Goal: Task Accomplishment & Management: Manage account settings

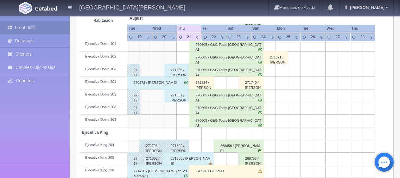
scroll to position [190, 0]
click at [177, 71] on div "271886 / [PERSON_NAME]" at bounding box center [176, 70] width 25 height 13
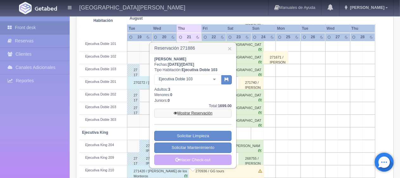
click at [190, 112] on link "Mostrar Reservación" at bounding box center [192, 113] width 77 height 9
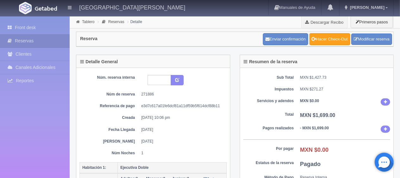
click at [323, 39] on link "Hacer Check-Out" at bounding box center [329, 39] width 41 height 12
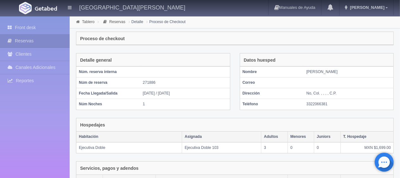
scroll to position [124, 0]
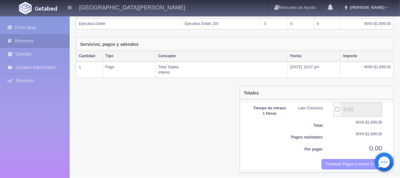
click at [349, 161] on button "Finalizar Pagos y Hacer Checkout" at bounding box center [351, 164] width 61 height 10
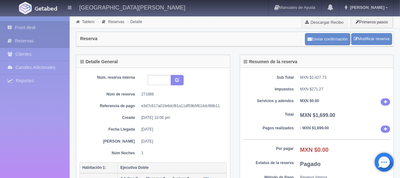
click at [38, 31] on link "Front desk" at bounding box center [35, 27] width 70 height 13
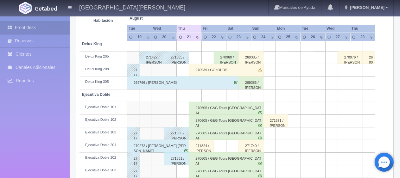
scroll to position [158, 0]
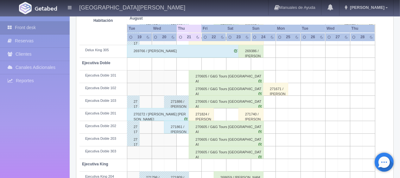
click at [172, 129] on div "271861 / Edgar Elizondo" at bounding box center [176, 127] width 25 height 13
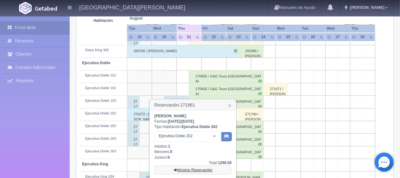
click at [192, 167] on link "Mostrar Reservación" at bounding box center [192, 170] width 77 height 9
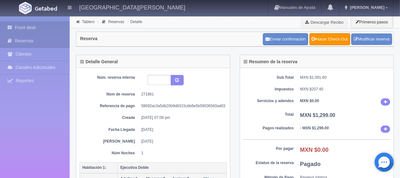
click at [54, 31] on link "Front desk" at bounding box center [35, 27] width 70 height 13
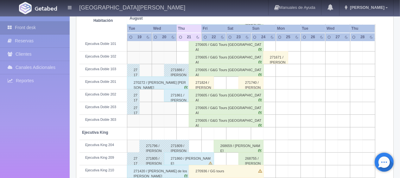
scroll to position [253, 0]
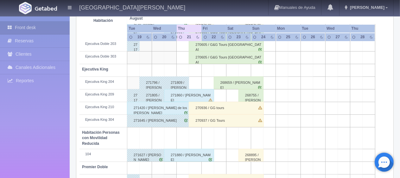
click at [186, 96] on div "271860 / [PERSON_NAME]" at bounding box center [189, 95] width 50 height 13
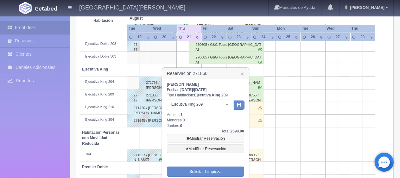
click at [203, 138] on link "Mostrar Reservación" at bounding box center [205, 138] width 77 height 9
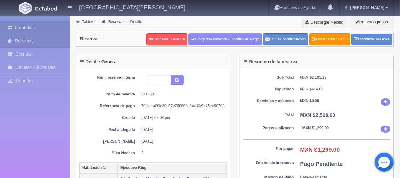
click at [25, 30] on link "Front desk" at bounding box center [35, 27] width 70 height 13
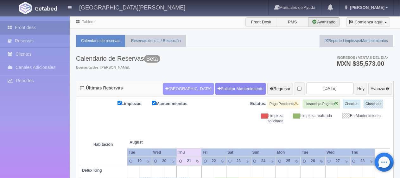
click at [178, 88] on button "Nueva Reserva" at bounding box center [188, 89] width 51 height 12
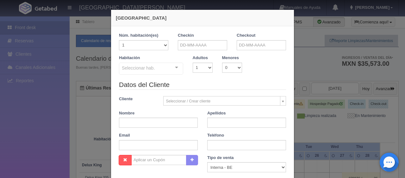
checkbox input "false"
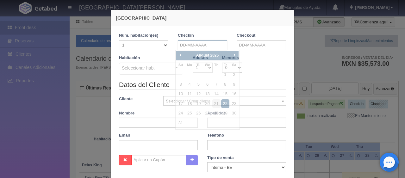
click at [206, 48] on input "text" at bounding box center [202, 45] width 49 height 10
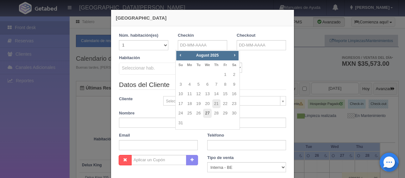
click at [208, 114] on link "27" at bounding box center [207, 113] width 8 height 9
type input "27-08-2025"
checkbox input "false"
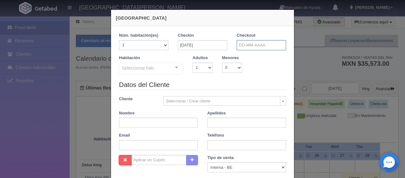
click at [249, 44] on input "text" at bounding box center [261, 45] width 49 height 10
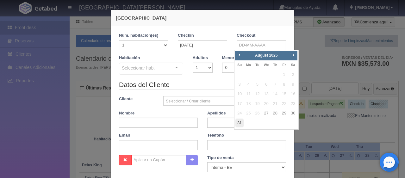
click at [240, 123] on link "31" at bounding box center [239, 123] width 8 height 9
type input "31-08-2025"
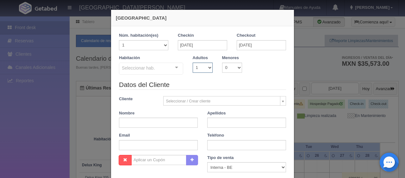
checkbox input "false"
click at [201, 68] on select "1 2 3 4 5 6 7 8 9 10" at bounding box center [203, 68] width 20 height 10
select select "3"
click at [193, 63] on select "1 2 3 4 5 6 7 8 9 10" at bounding box center [203, 68] width 20 height 10
click at [178, 67] on div at bounding box center [176, 67] width 13 height 9
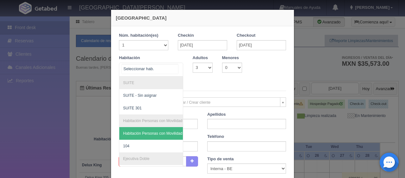
scroll to position [63, 0]
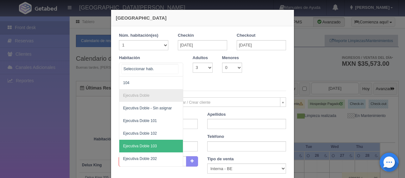
click at [152, 144] on span "Ejecutiva Doble 103" at bounding box center [140, 146] width 34 height 4
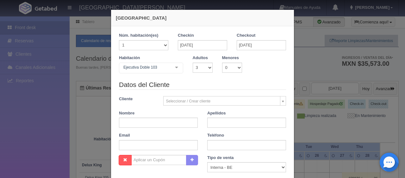
checkbox input "false"
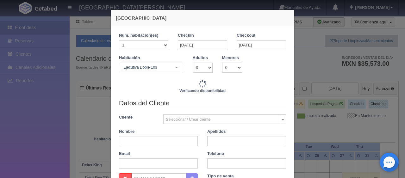
type input "7036.00"
checkbox input "false"
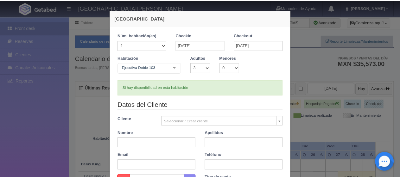
scroll to position [132, 0]
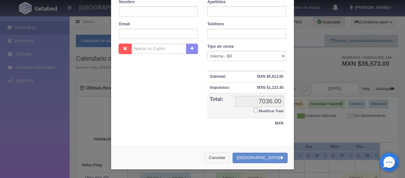
click at [230, 159] on button "Cancelar" at bounding box center [216, 158] width 25 height 10
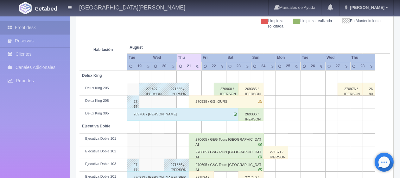
scroll to position [158, 0]
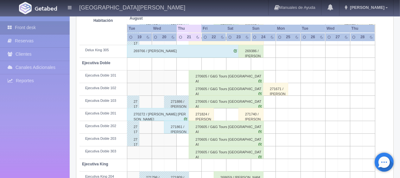
click at [197, 141] on div "270605 / G&G Tours [GEOGRAPHIC_DATA]" at bounding box center [226, 140] width 75 height 13
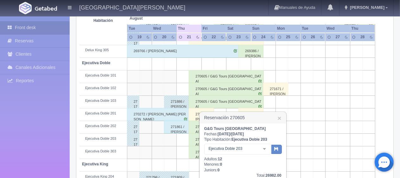
scroll to position [222, 0]
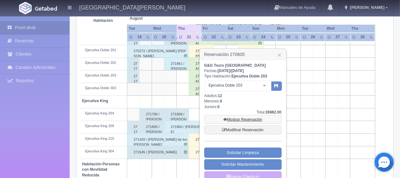
click at [225, 120] on icon at bounding box center [225, 120] width 4 height 4
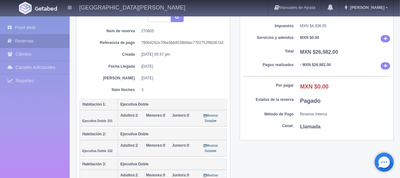
scroll to position [32, 0]
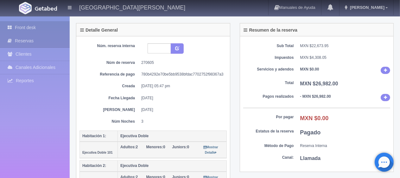
click at [29, 24] on link "Front desk" at bounding box center [35, 27] width 70 height 13
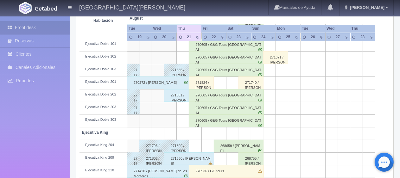
scroll to position [253, 0]
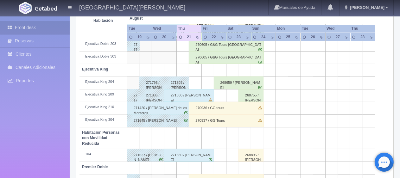
click at [182, 96] on div "271860 / [PERSON_NAME]" at bounding box center [189, 95] width 50 height 13
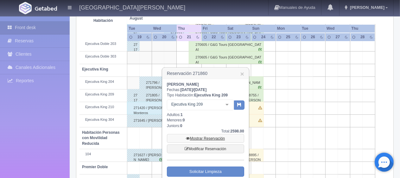
click at [196, 138] on link "Mostrar Reservación" at bounding box center [205, 138] width 77 height 9
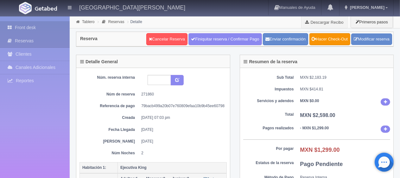
click at [45, 26] on link "Front desk" at bounding box center [35, 27] width 70 height 13
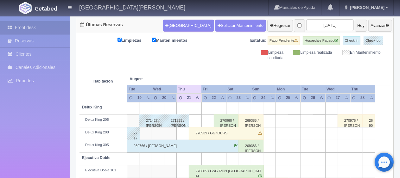
scroll to position [158, 0]
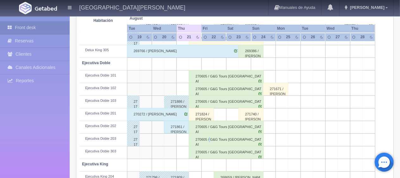
click at [211, 141] on div "270605 / G&G Tours [GEOGRAPHIC_DATA]" at bounding box center [226, 140] width 75 height 13
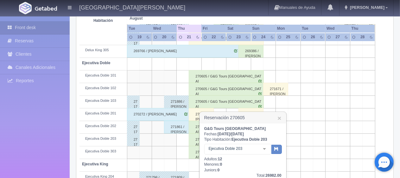
scroll to position [222, 0]
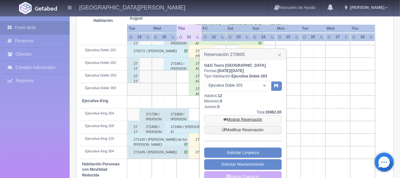
click at [222, 120] on link "Mostrar Reservación" at bounding box center [242, 119] width 77 height 9
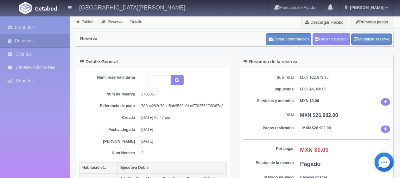
scroll to position [63, 0]
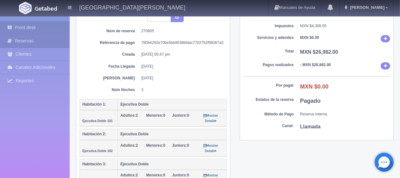
click at [51, 28] on link "Front desk" at bounding box center [35, 27] width 70 height 13
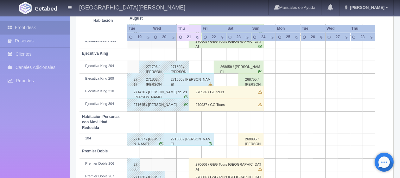
scroll to position [337, 0]
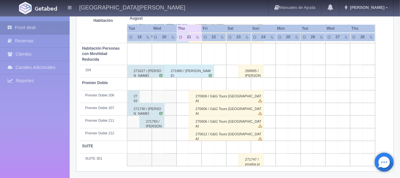
click at [209, 109] on div "270606 / G&G Tours [GEOGRAPHIC_DATA]" at bounding box center [226, 109] width 75 height 13
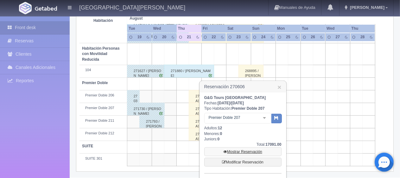
click at [254, 151] on link "Mostrar Reservación" at bounding box center [242, 151] width 77 height 9
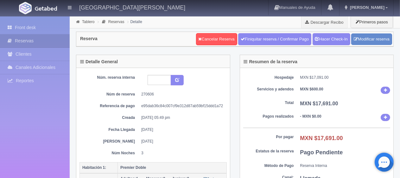
scroll to position [158, 0]
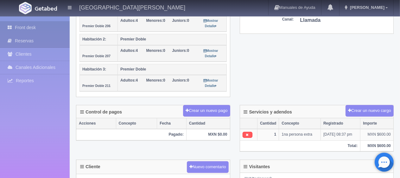
drag, startPoint x: 44, startPoint y: 29, endPoint x: 58, endPoint y: 28, distance: 14.2
click at [44, 28] on link "Front desk" at bounding box center [35, 27] width 70 height 13
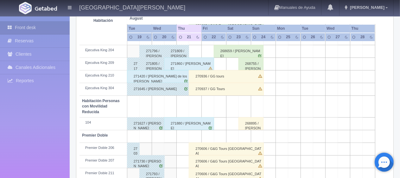
scroll to position [285, 0]
